Goal: Task Accomplishment & Management: Complete application form

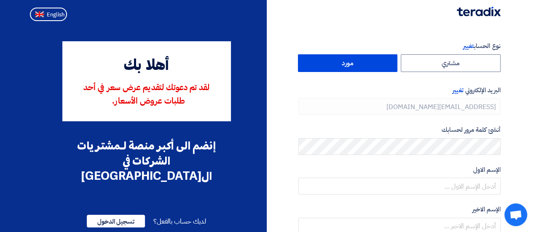
type input "[PHONE_NUMBER]"
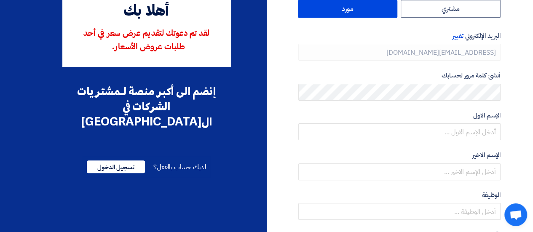
scroll to position [55, 0]
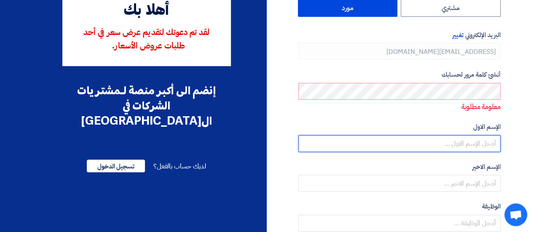
click at [435, 136] on input "text" at bounding box center [399, 143] width 202 height 17
type input "M"
type input "[PERSON_NAME]"
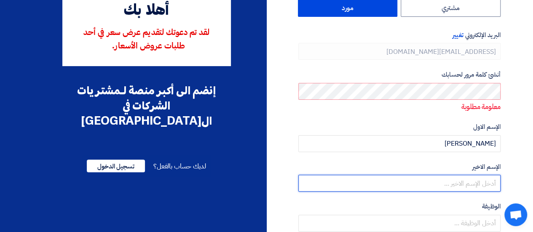
click at [454, 182] on input "text" at bounding box center [399, 183] width 202 height 17
type input "Shaheen"
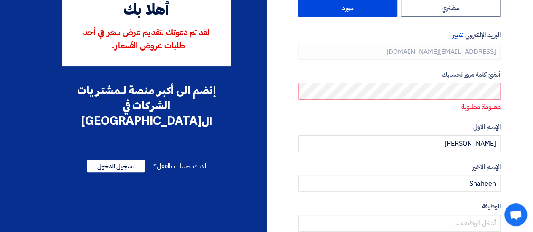
click at [529, 127] on section "نوع الحساب تغيير مشتري مورد البريد الإلكتروني تغيير [EMAIL_ADDRESS][DOMAIN_NAME…" at bounding box center [266, 194] width 533 height 450
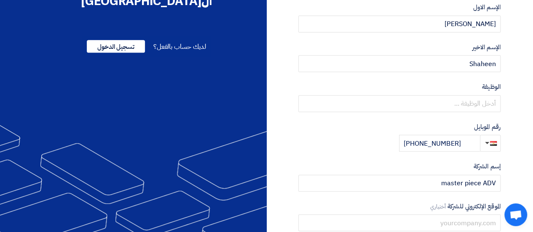
scroll to position [175, 0]
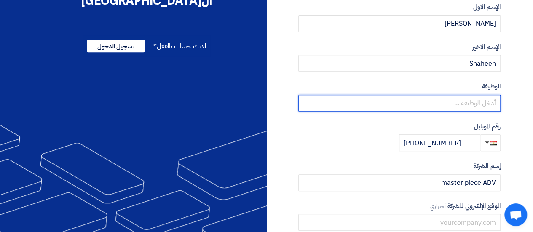
click at [441, 97] on input "text" at bounding box center [399, 103] width 202 height 17
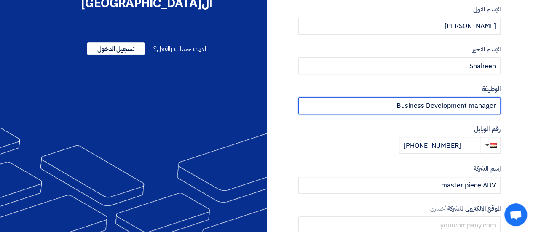
click at [473, 105] on input "Business Development manager" at bounding box center [399, 105] width 202 height 17
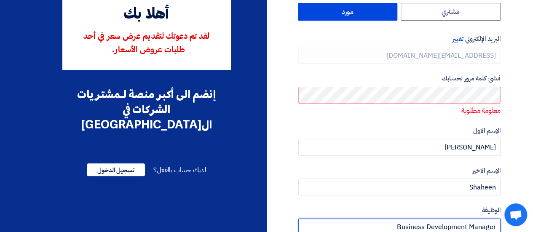
scroll to position [51, 0]
type input "Business Development Manager"
click at [443, 84] on div "أنشئ كلمة مرور لحسابك معلومة مطلوبة" at bounding box center [399, 95] width 202 height 42
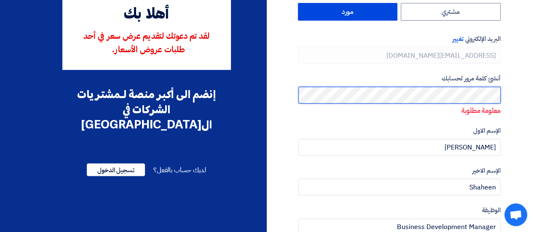
scroll to position [179, 0]
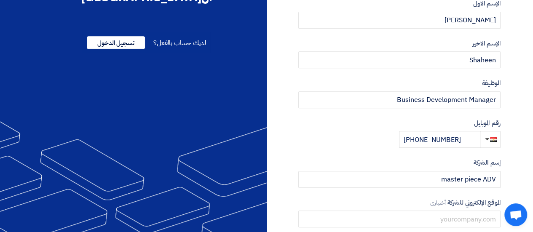
click at [395, 169] on div "إسم الشركة master piece ADV" at bounding box center [399, 173] width 202 height 30
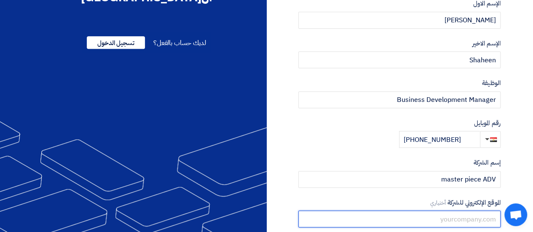
click at [408, 221] on input "text" at bounding box center [399, 219] width 202 height 17
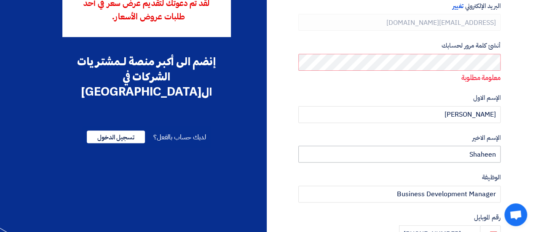
scroll to position [83, 0]
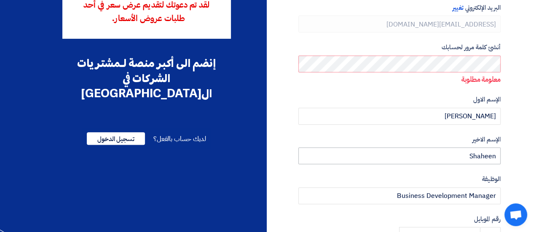
type input "Men3m@MP"
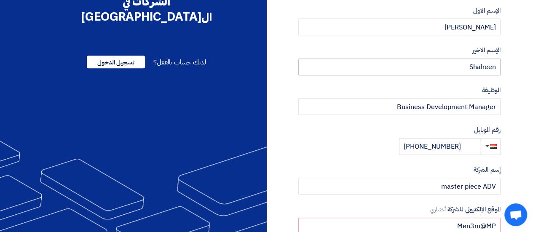
scroll to position [253, 0]
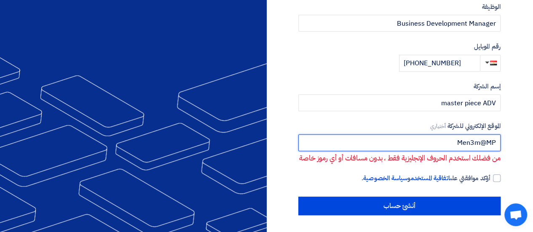
click at [429, 136] on input "Men3m@MP" at bounding box center [399, 142] width 202 height 17
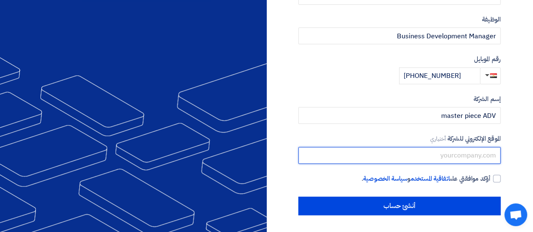
scroll to position [230, 0]
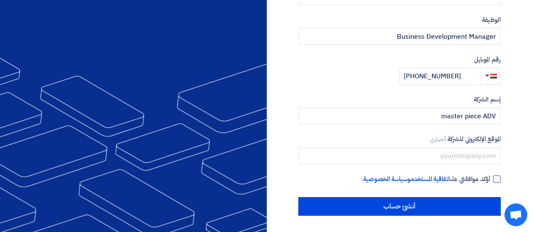
click at [492, 175] on label "أؤكد موافقتي على اتفاقية المستخدم و سياسة الخصوصية ." at bounding box center [399, 179] width 202 height 10
click at [490, 175] on input "أؤكد موافقتي على اتفاقية المستخدم و سياسة الخصوصية ." at bounding box center [389, 182] width 202 height 17
checkbox input "true"
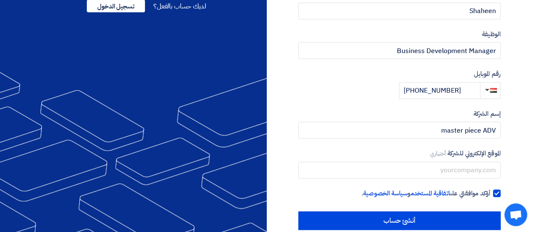
scroll to position [218, 0]
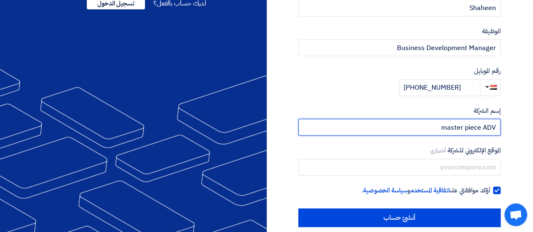
click at [465, 130] on input "master piece ADV" at bounding box center [399, 127] width 202 height 17
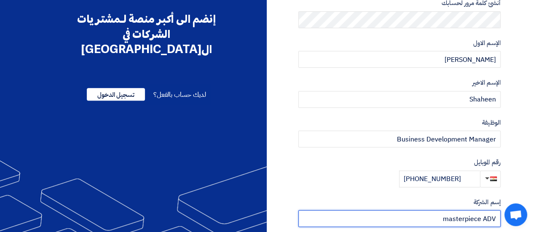
scroll to position [230, 0]
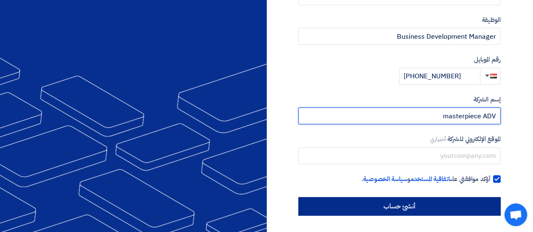
type input "masterpiece ADV"
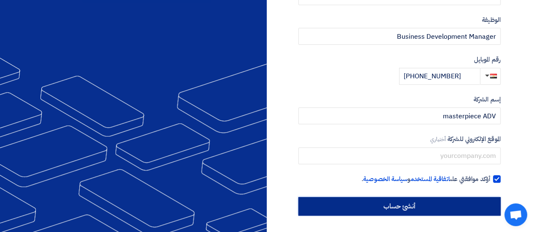
click at [379, 209] on input "أنشئ حساب" at bounding box center [399, 206] width 202 height 19
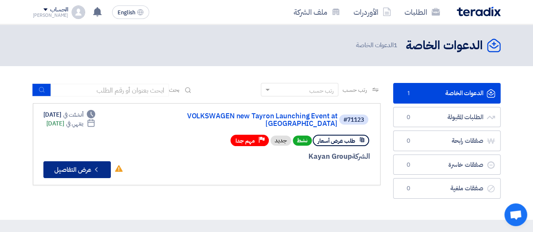
click at [102, 161] on button "Check details عرض التفاصيل" at bounding box center [76, 169] width 67 height 17
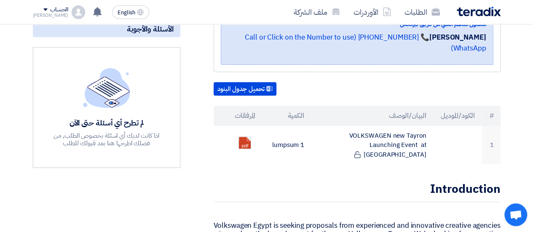
scroll to position [214, 0]
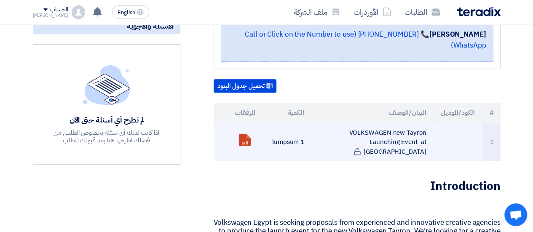
click at [237, 129] on ul "pdf" at bounding box center [237, 139] width 35 height 21
click at [246, 134] on link at bounding box center [272, 159] width 67 height 51
click at [406, 123] on td "VOLKSWAGEN new Tayron Launching Event at [GEOGRAPHIC_DATA]" at bounding box center [372, 142] width 122 height 39
click at [245, 134] on link at bounding box center [272, 159] width 67 height 51
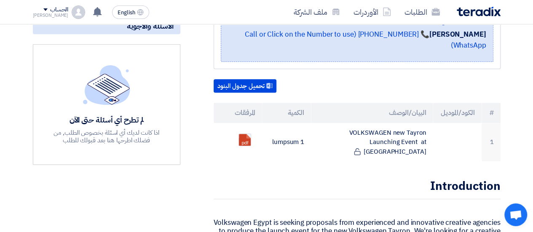
click at [299, 79] on div "تحميل جدول البنود # الكود/الموديل البيان/الوصف الكمية المرفقات 1 VOLKSWAGEN new…" at bounding box center [357, 120] width 287 height 82
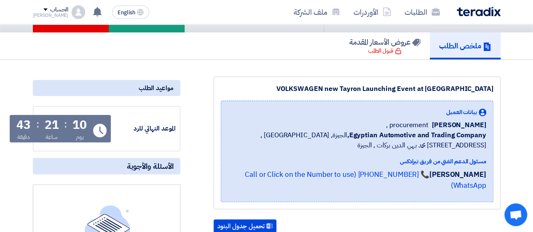
scroll to position [0, 0]
